Goal: Entertainment & Leisure: Consume media (video, audio)

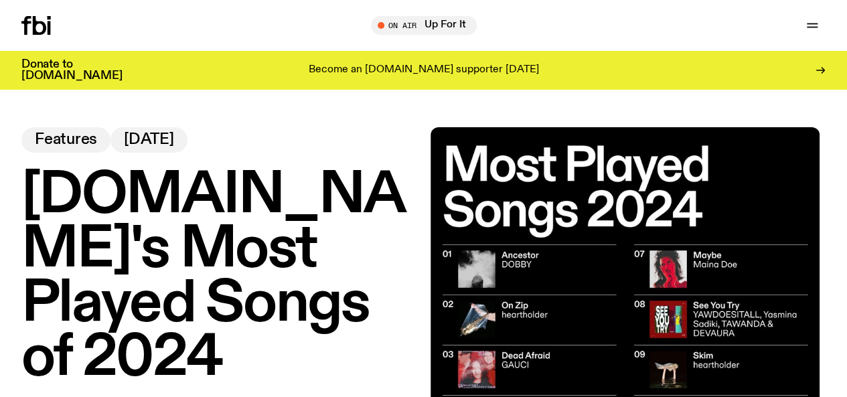
click at [43, 16] on icon at bounding box center [35, 25] width 29 height 19
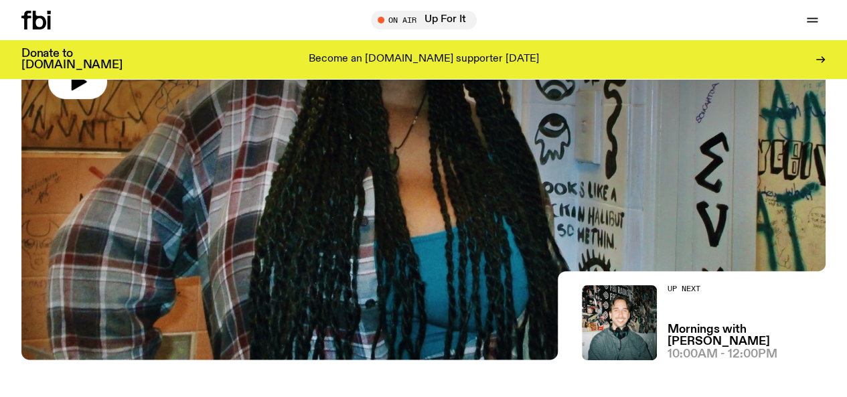
scroll to position [211, 0]
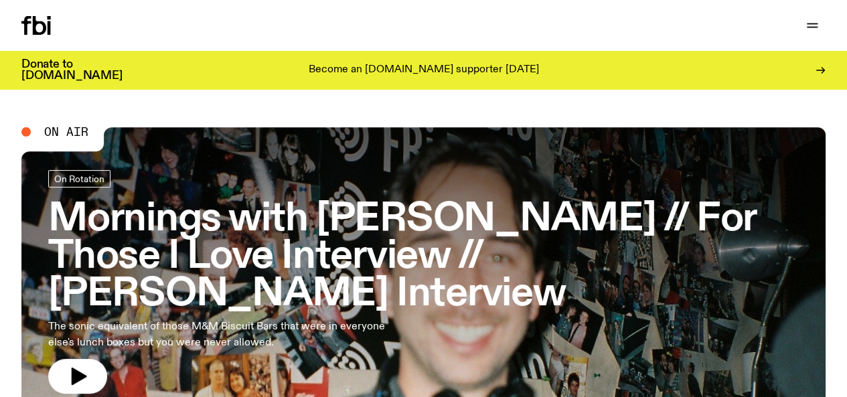
click at [413, 182] on div "On Rotation" at bounding box center [423, 180] width 751 height 21
click at [459, 244] on h3 "Mornings with [PERSON_NAME] // For Those I Love Interview // [PERSON_NAME] Inte…" at bounding box center [423, 257] width 751 height 112
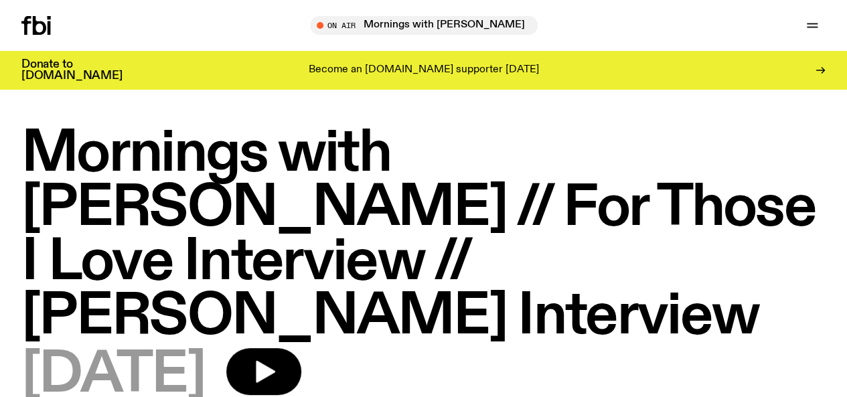
drag, startPoint x: 305, startPoint y: 321, endPoint x: 225, endPoint y: 120, distance: 216.4
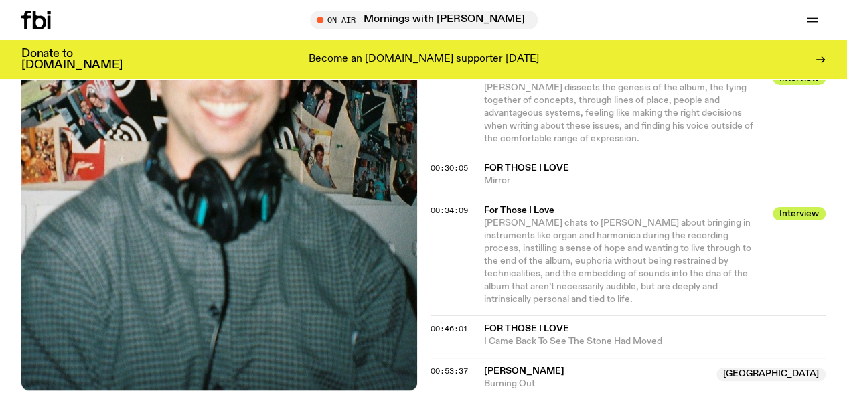
scroll to position [692, 0]
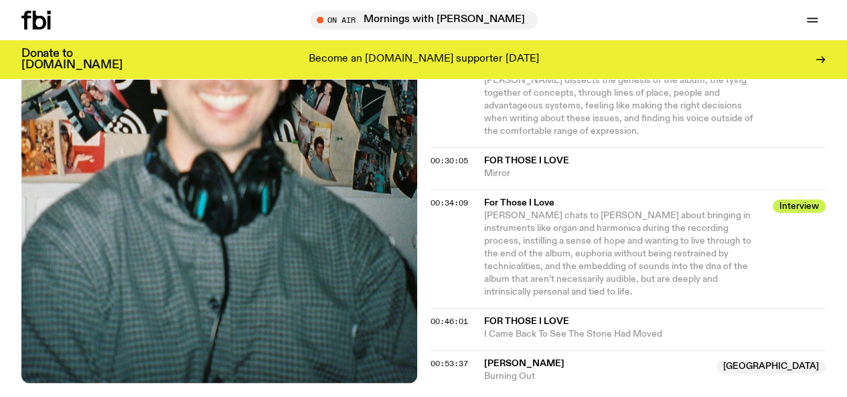
click at [0, 0] on icon "button" at bounding box center [0, 0] width 0 height 0
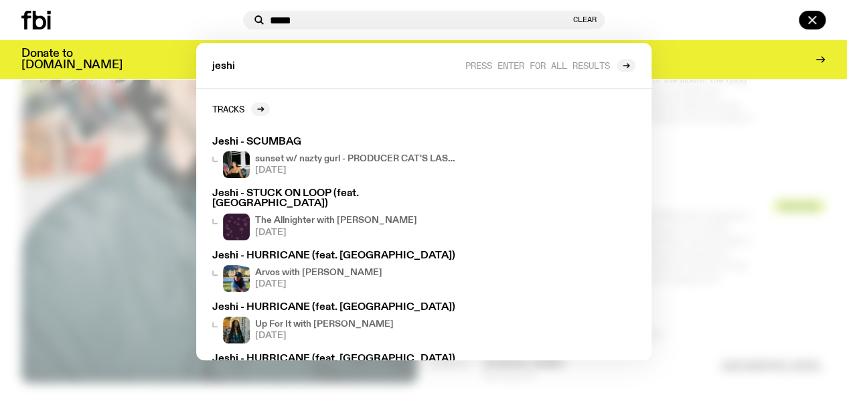
type input "*****"
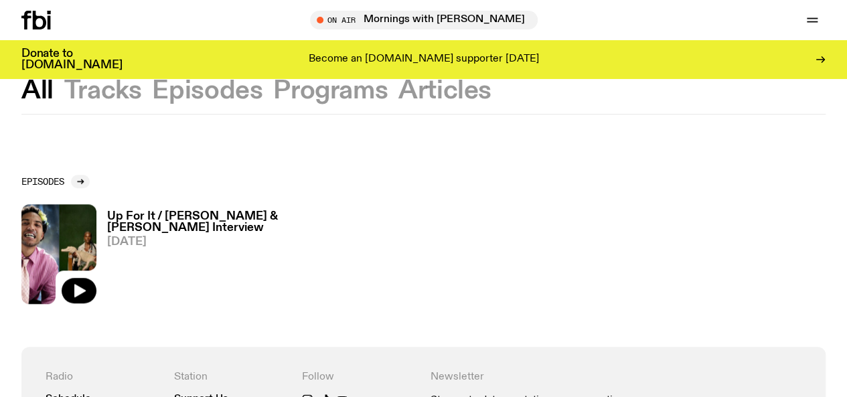
scroll to position [441, 0]
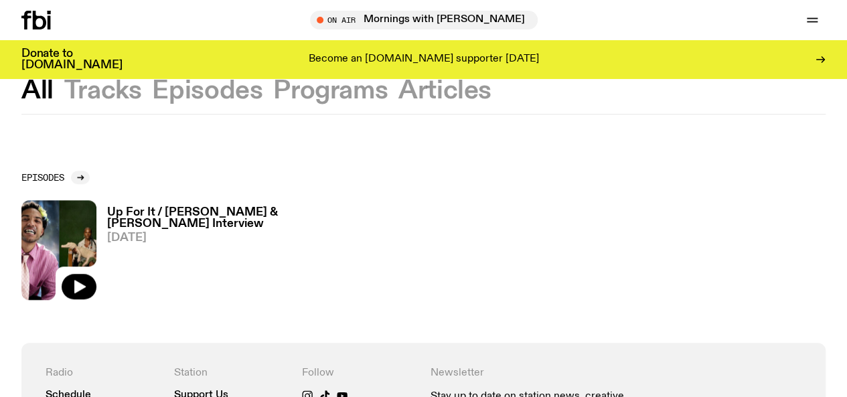
click at [163, 207] on h3 "Up For It / [PERSON_NAME] & [PERSON_NAME] Interview" at bounding box center [193, 218] width 173 height 23
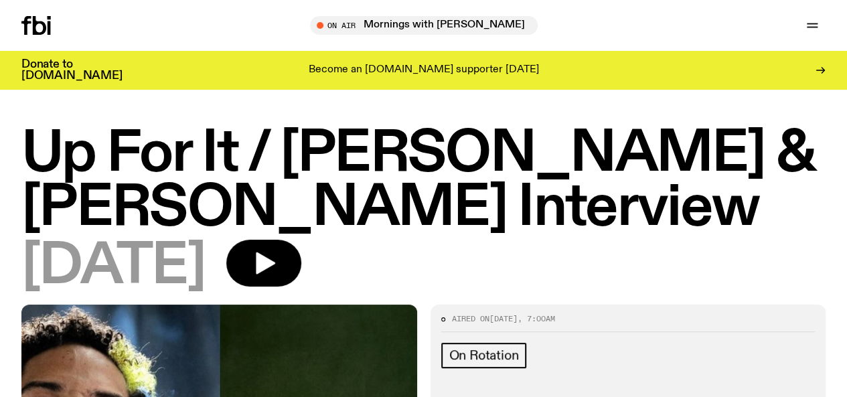
click at [25, 19] on icon at bounding box center [25, 25] width 9 height 19
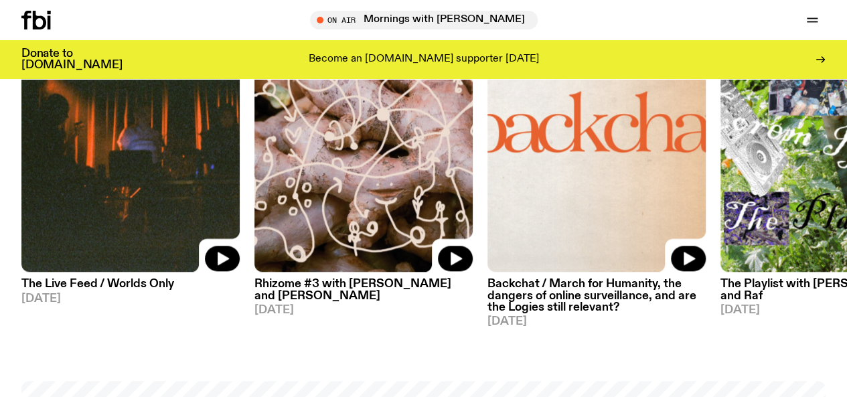
scroll to position [686, 0]
